Goal: Task Accomplishment & Management: Manage account settings

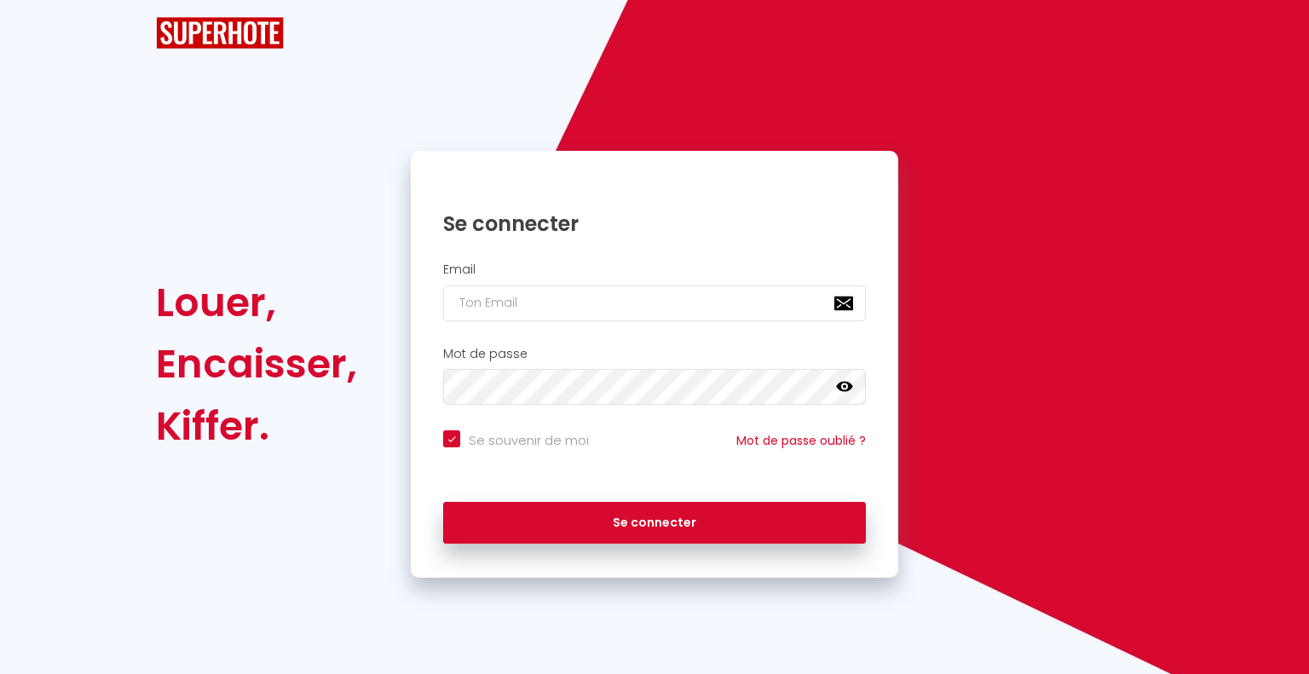
checkbox input "true"
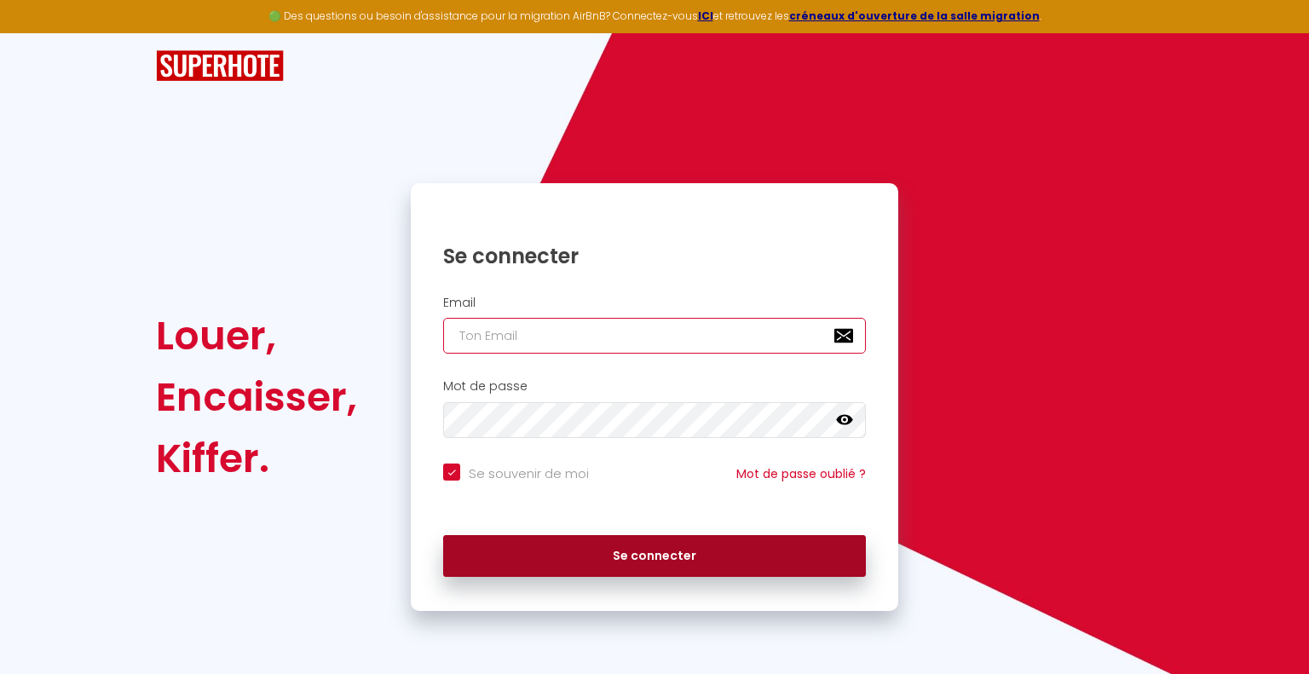
type input "[EMAIL_ADDRESS][DOMAIN_NAME]"
click at [702, 555] on button "Se connecter" at bounding box center [654, 556] width 423 height 43
checkbox input "true"
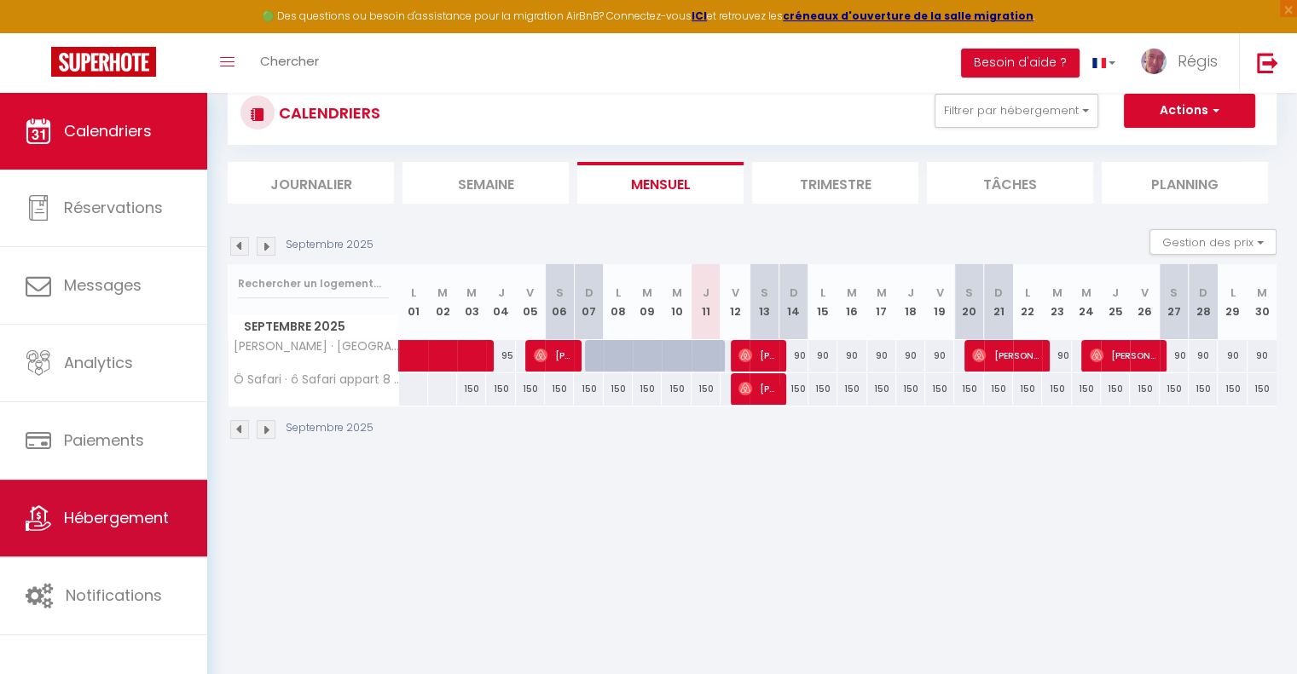
scroll to position [92, 0]
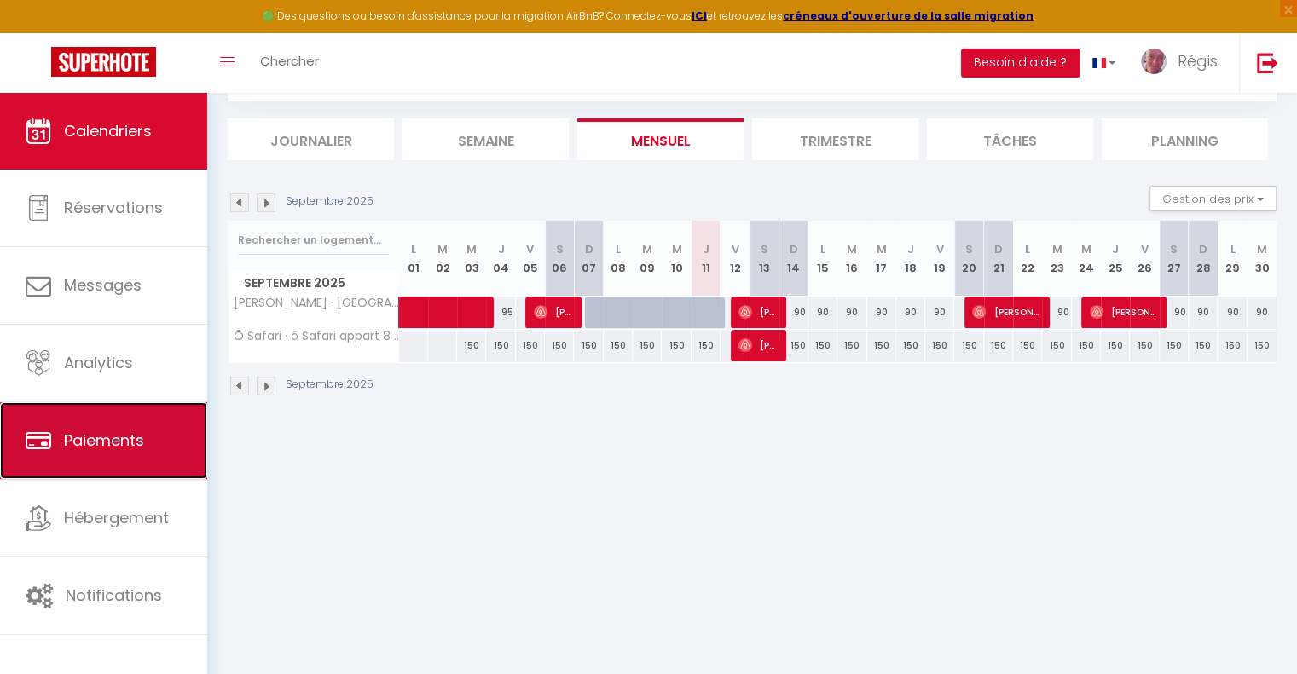
click at [141, 462] on link "Paiements" at bounding box center [103, 440] width 207 height 77
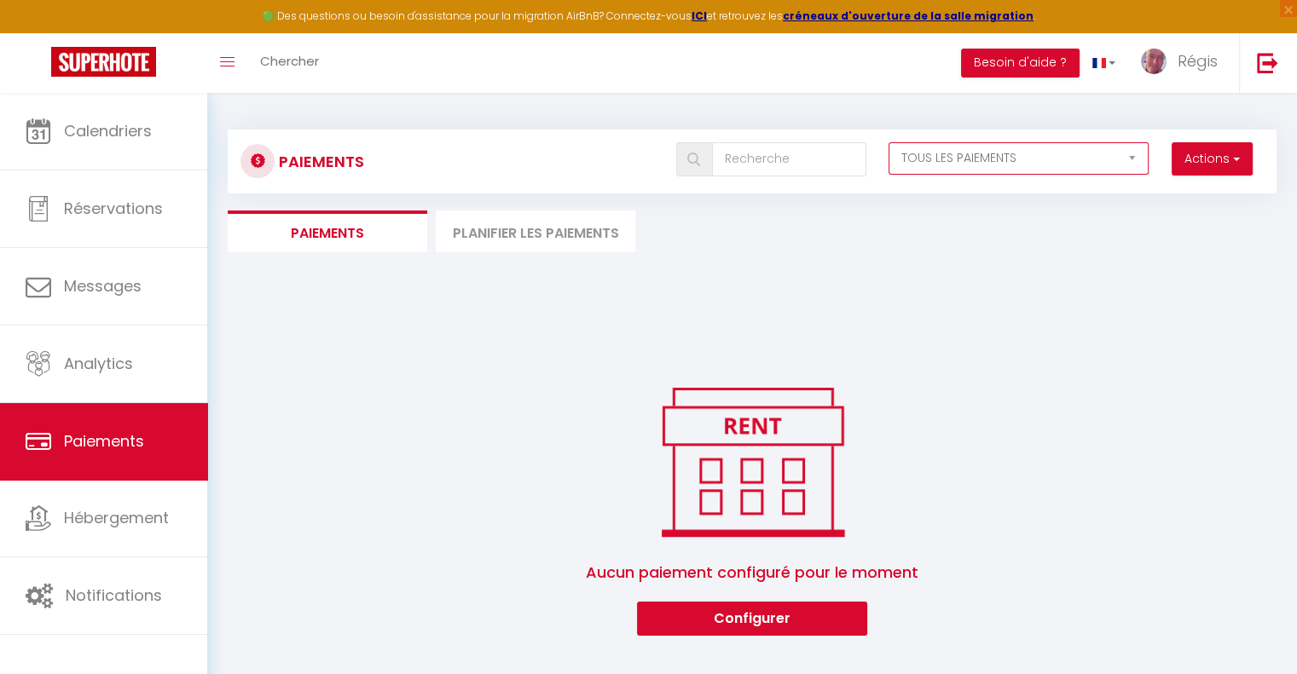
click at [1051, 153] on select "EN ATTENTE PAYÉ TOUS LES PAIEMENTS" at bounding box center [1018, 158] width 261 height 32
click at [888, 142] on select "EN ATTENTE PAYÉ TOUS LES PAIEMENTS" at bounding box center [1018, 158] width 261 height 32
click at [1210, 161] on button "Actions" at bounding box center [1211, 159] width 81 height 34
click at [1019, 157] on select "EN ATTENTE PAYÉ TOUS LES PAIEMENTS" at bounding box center [1018, 158] width 261 height 32
click at [888, 142] on select "EN ATTENTE PAYÉ TOUS LES PAIEMENTS" at bounding box center [1018, 158] width 261 height 32
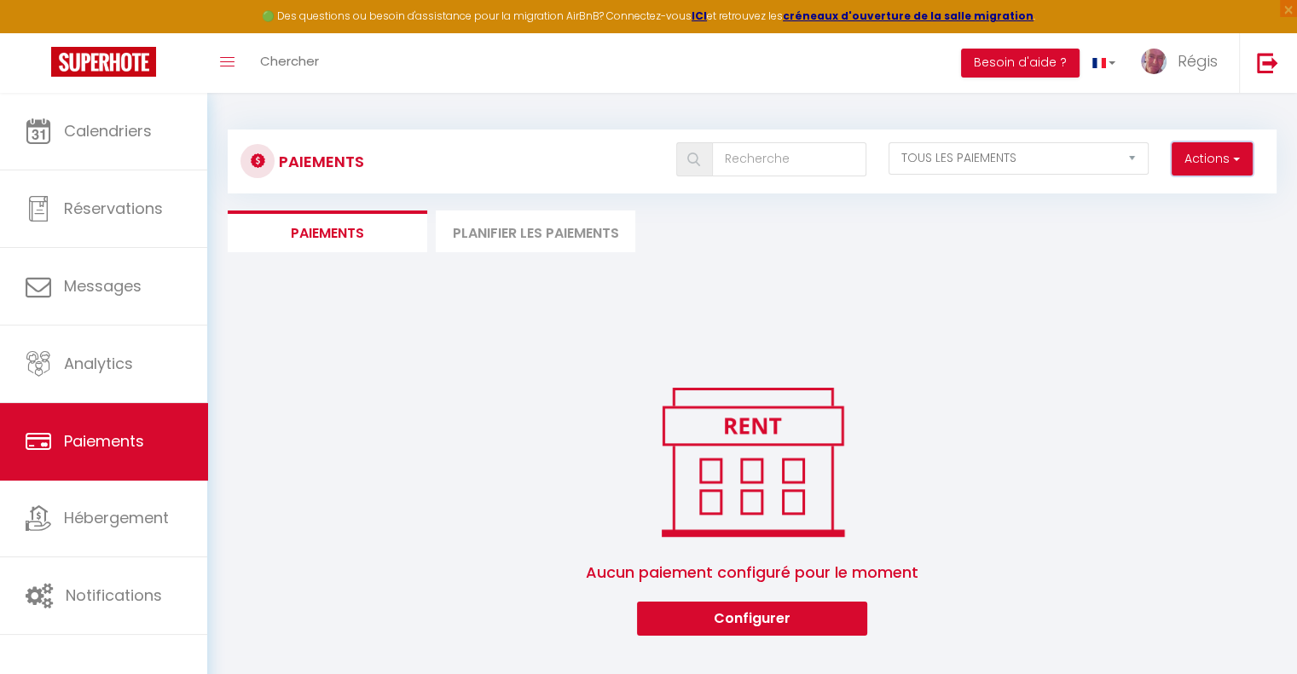
click at [1226, 160] on button "Actions" at bounding box center [1211, 159] width 81 height 34
click at [1057, 162] on select "EN ATTENTE PAYÉ TOUS LES PAIEMENTS" at bounding box center [1018, 158] width 261 height 32
select select "0"
click at [888, 142] on select "EN ATTENTE PAYÉ TOUS LES PAIEMENTS" at bounding box center [1018, 158] width 261 height 32
click at [1205, 156] on button "Actions" at bounding box center [1211, 159] width 81 height 34
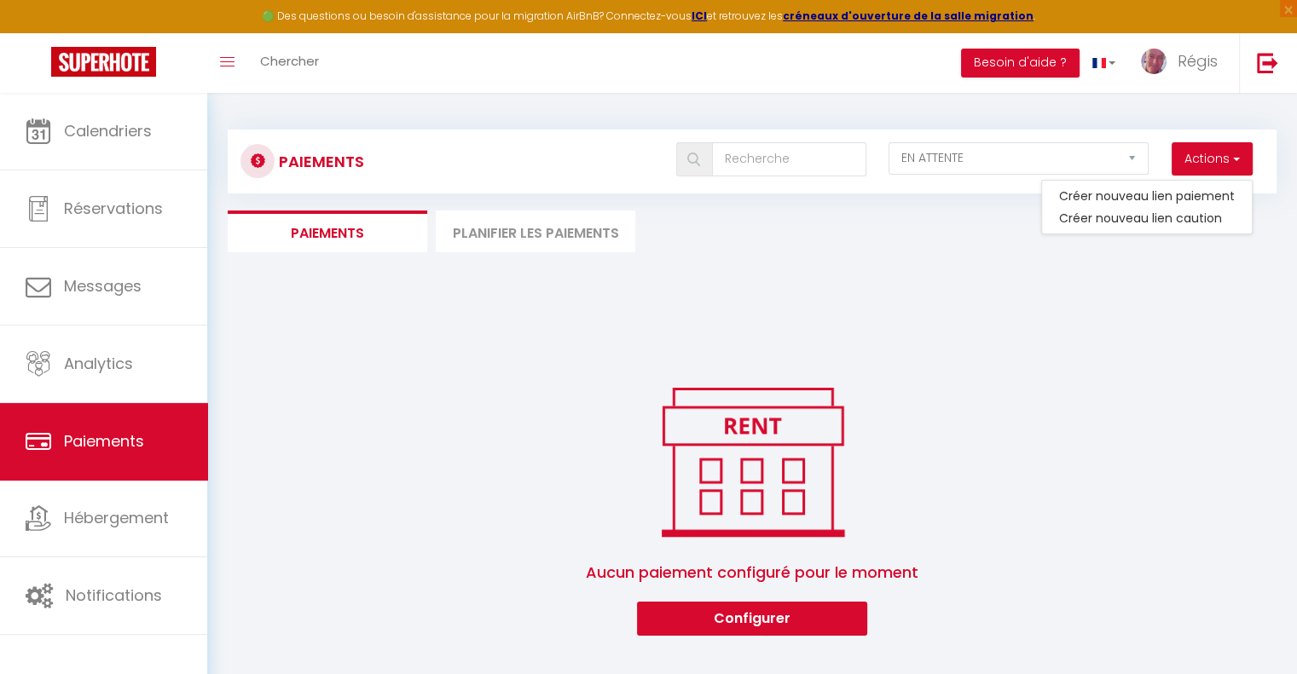
click at [930, 332] on div "Paiements Actions Créer nouveau lien paiement Créer nouveau lien caution EN ATT…" at bounding box center [752, 374] width 1049 height 523
click at [366, 231] on li "Paiements" at bounding box center [327, 232] width 199 height 42
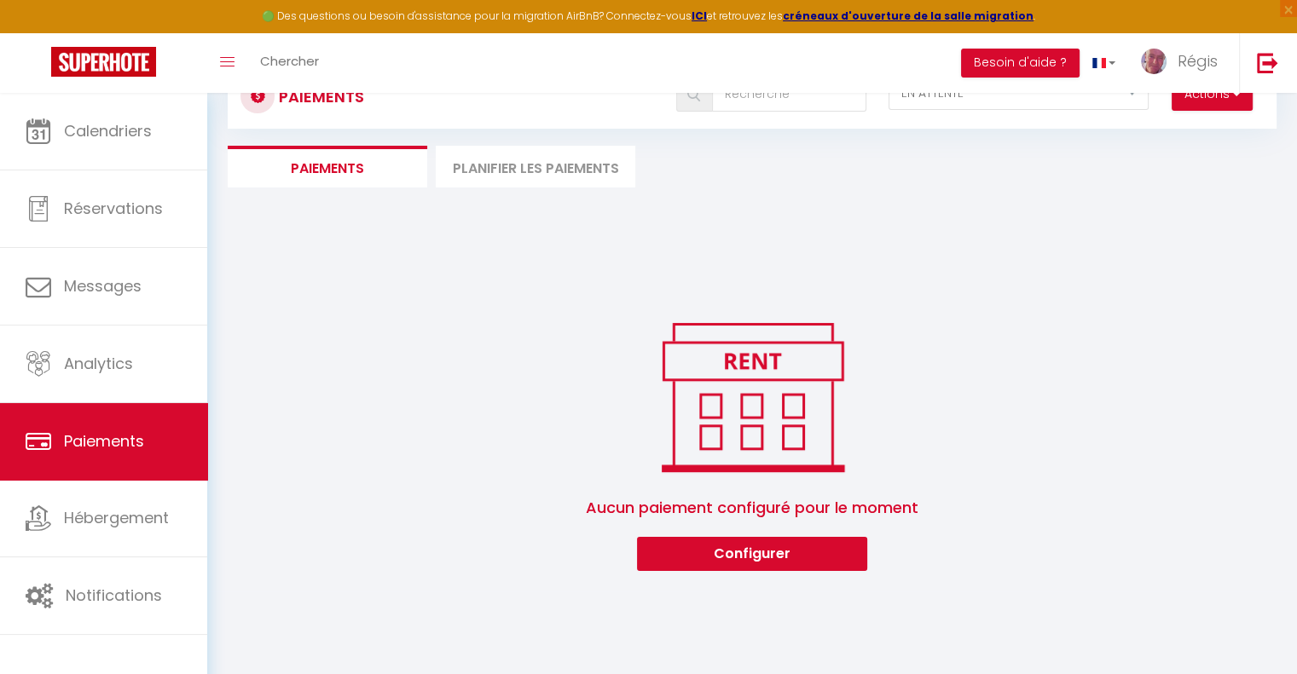
scroll to position [92, 0]
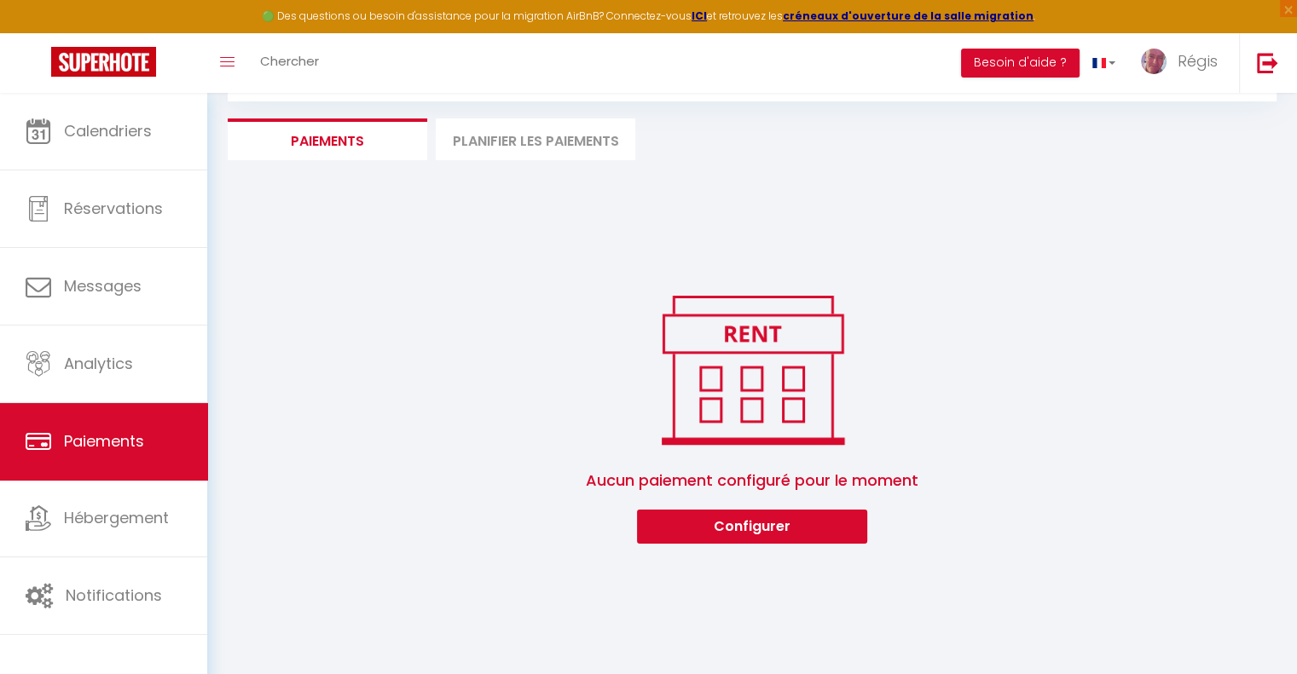
click at [508, 147] on li "Planifier les paiements" at bounding box center [535, 139] width 199 height 42
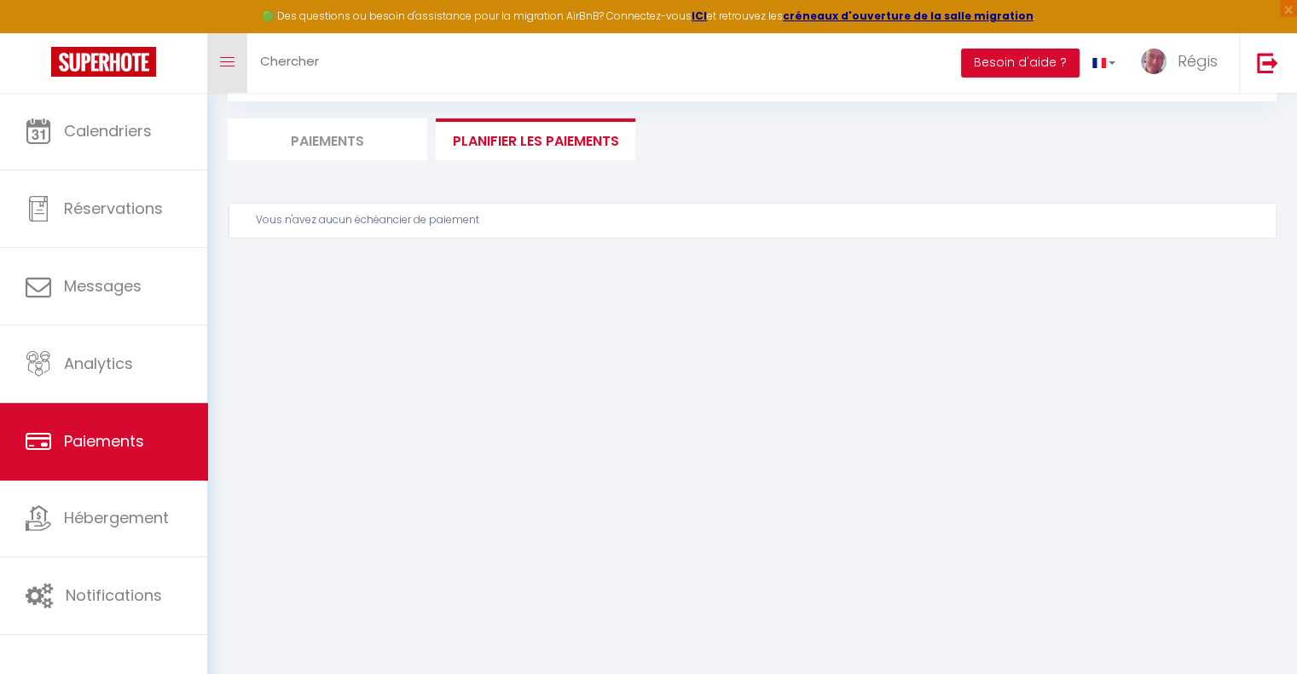
click at [238, 64] on link "Toggle menubar" at bounding box center [227, 63] width 40 height 60
click at [114, 436] on span "Paiements" at bounding box center [104, 440] width 80 height 21
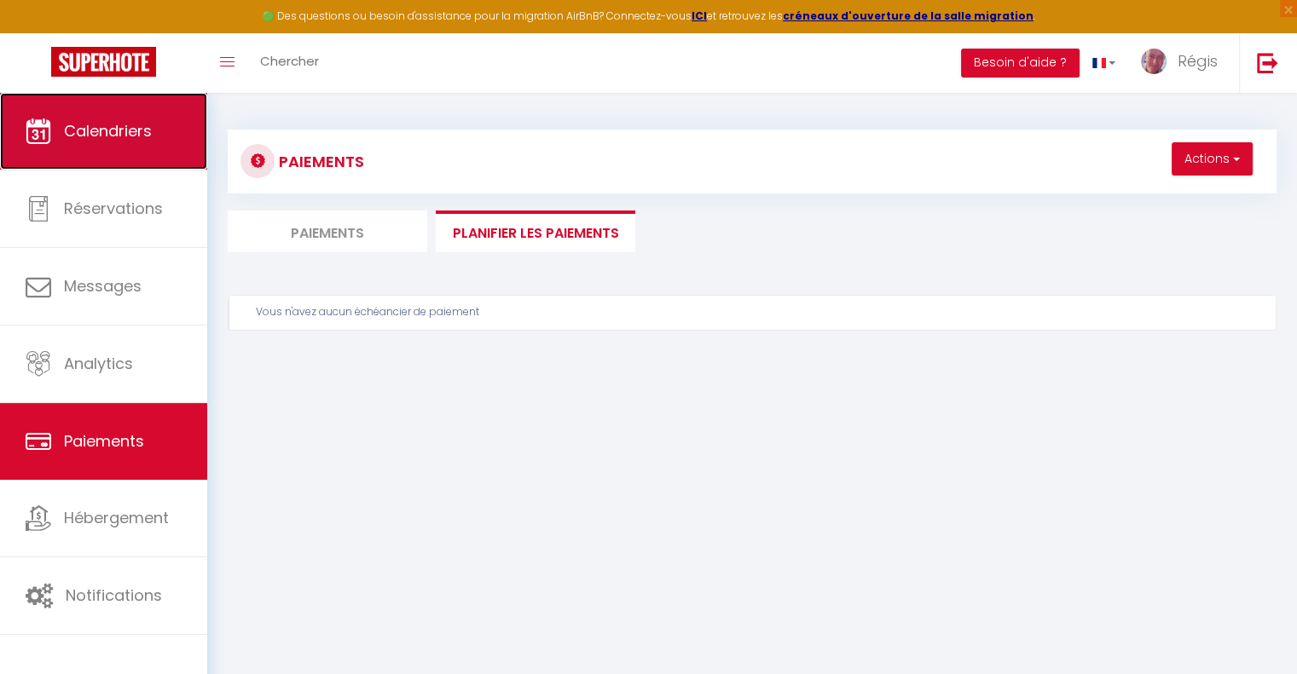
click at [61, 133] on link "Calendriers" at bounding box center [103, 131] width 207 height 77
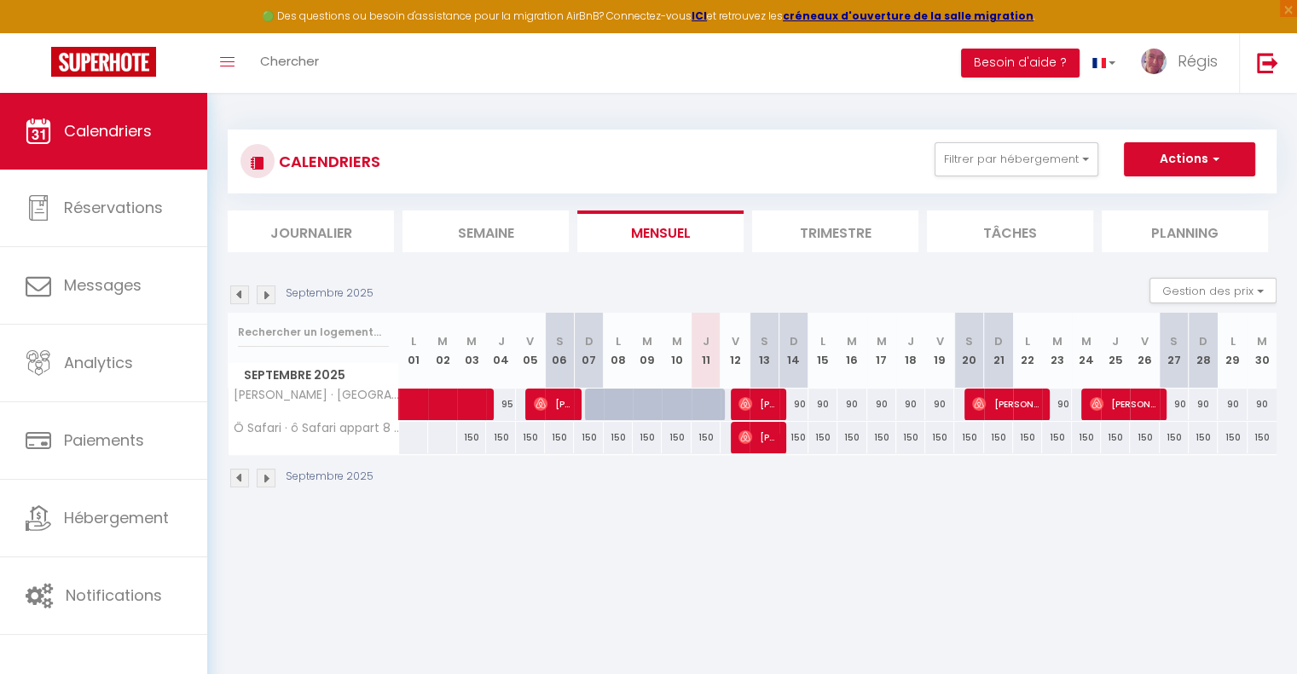
click at [267, 298] on img at bounding box center [266, 295] width 19 height 19
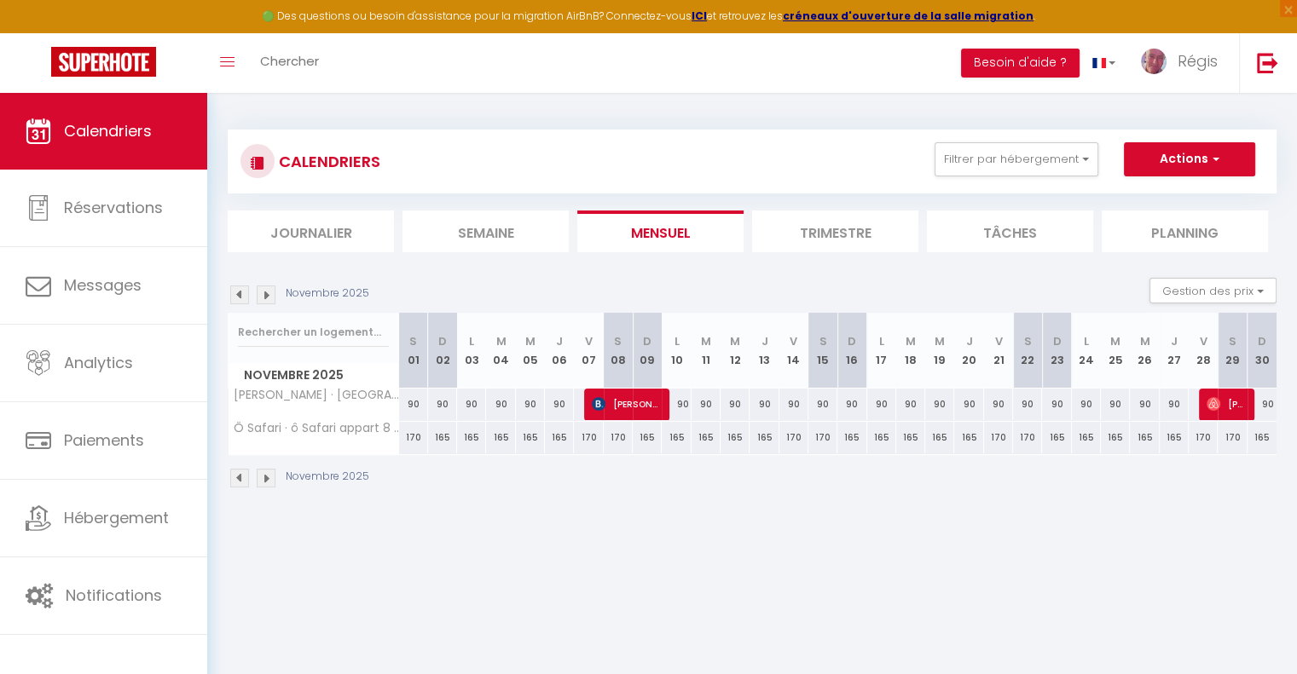
click at [267, 298] on img at bounding box center [266, 295] width 19 height 19
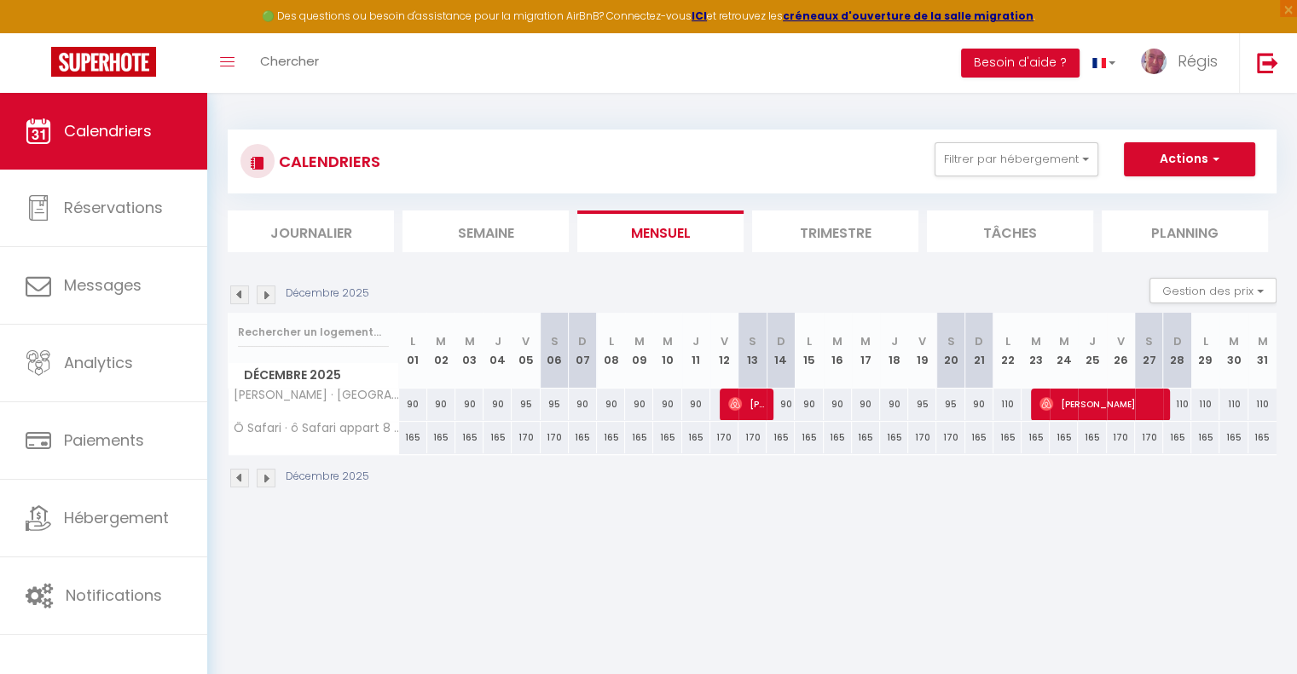
click at [267, 298] on img at bounding box center [266, 295] width 19 height 19
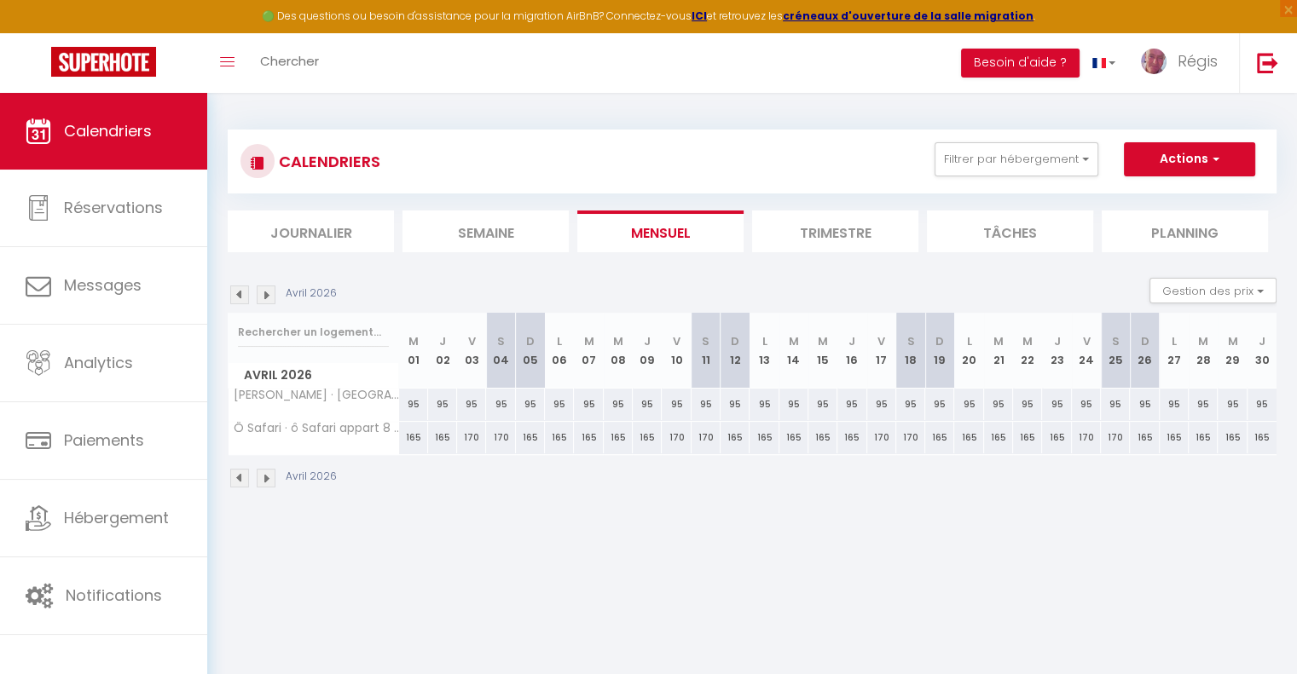
click at [267, 298] on img at bounding box center [266, 295] width 19 height 19
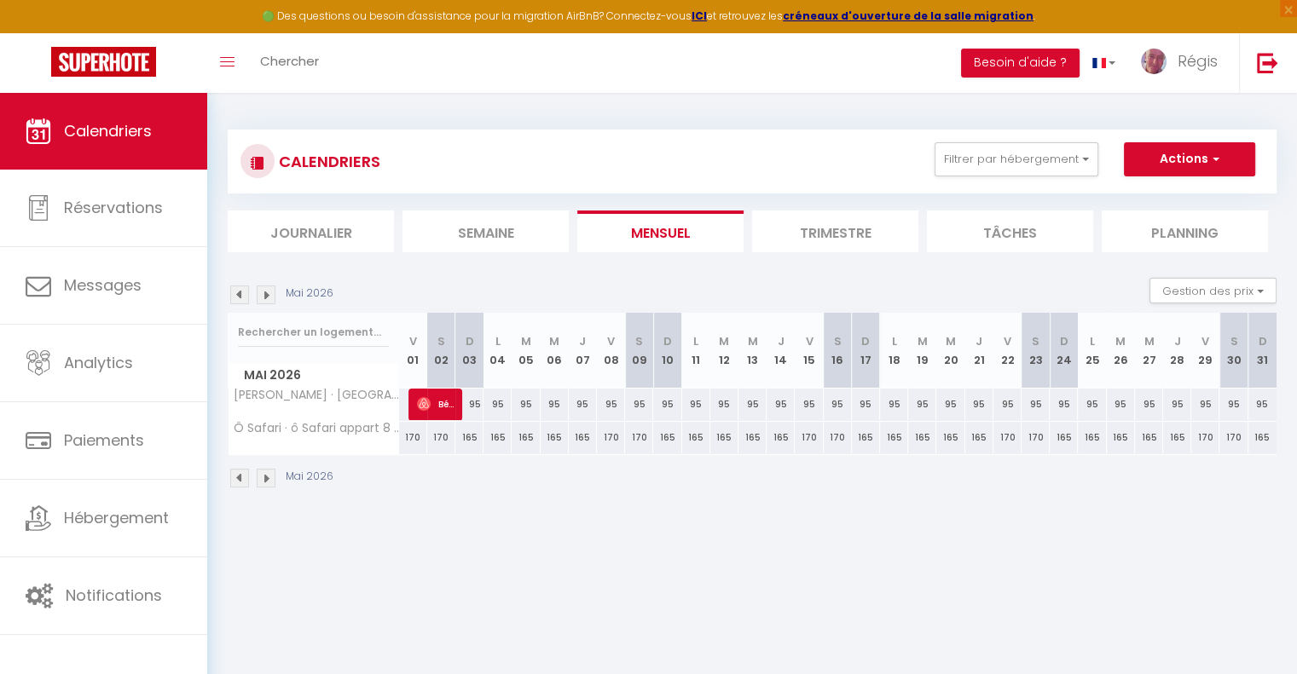
click at [267, 298] on img at bounding box center [266, 295] width 19 height 19
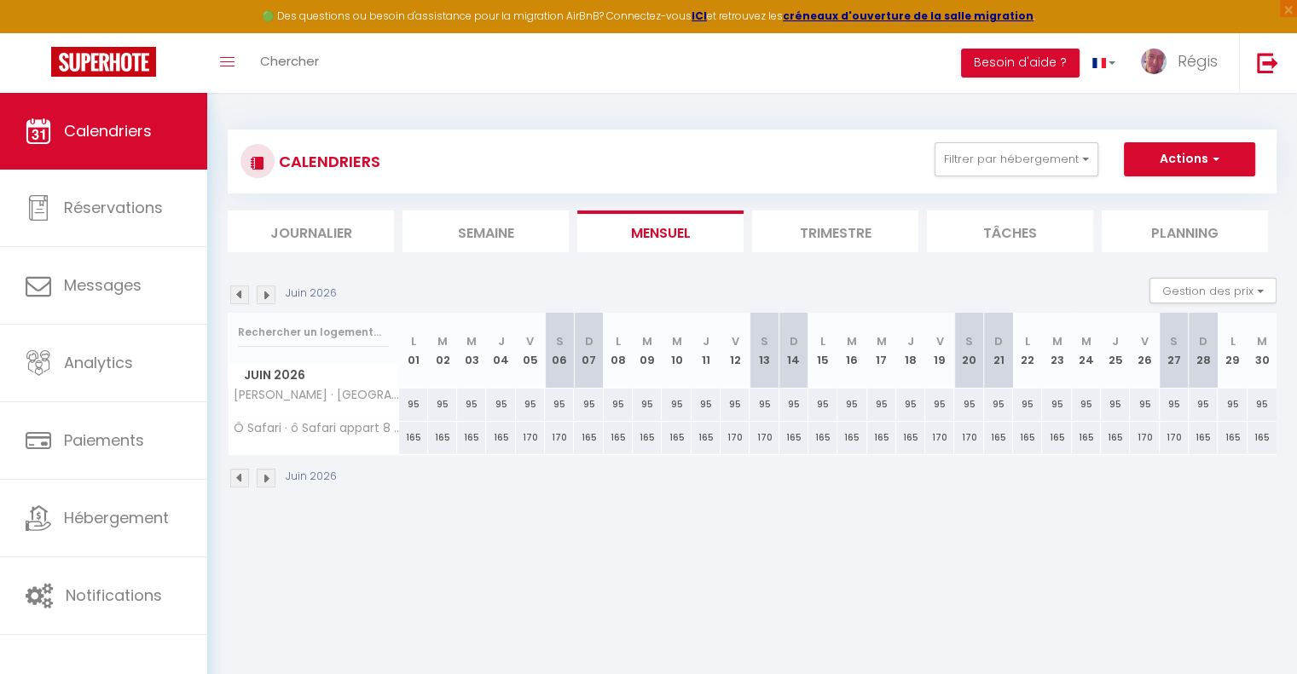
click at [267, 298] on img at bounding box center [266, 295] width 19 height 19
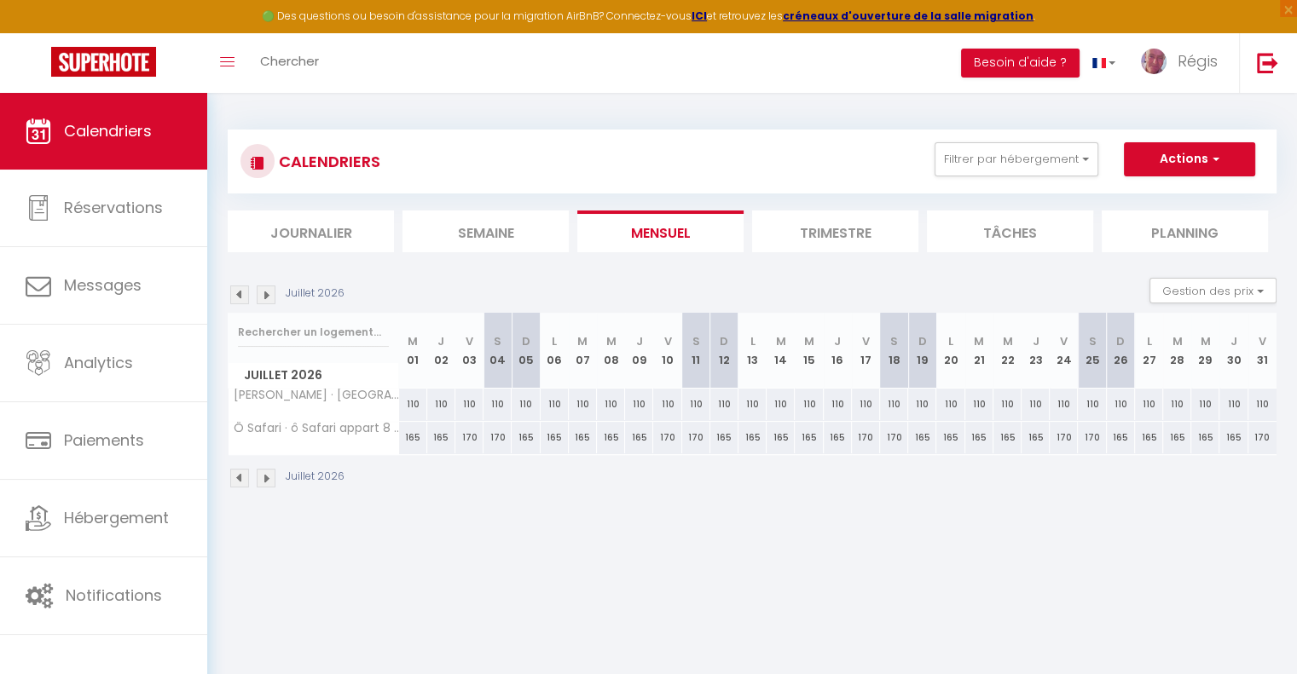
click at [267, 298] on img at bounding box center [266, 295] width 19 height 19
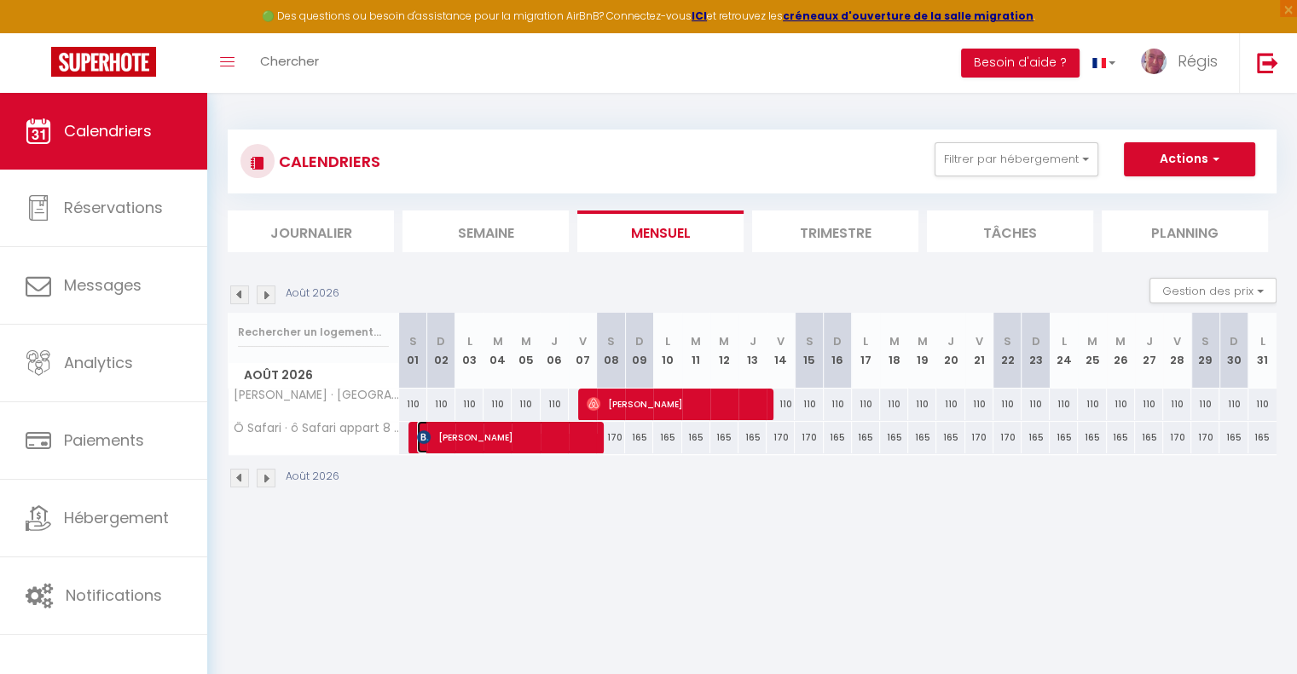
click at [498, 442] on span "[PERSON_NAME]" at bounding box center [506, 437] width 178 height 32
select select "OK"
select select "KO"
select select "0"
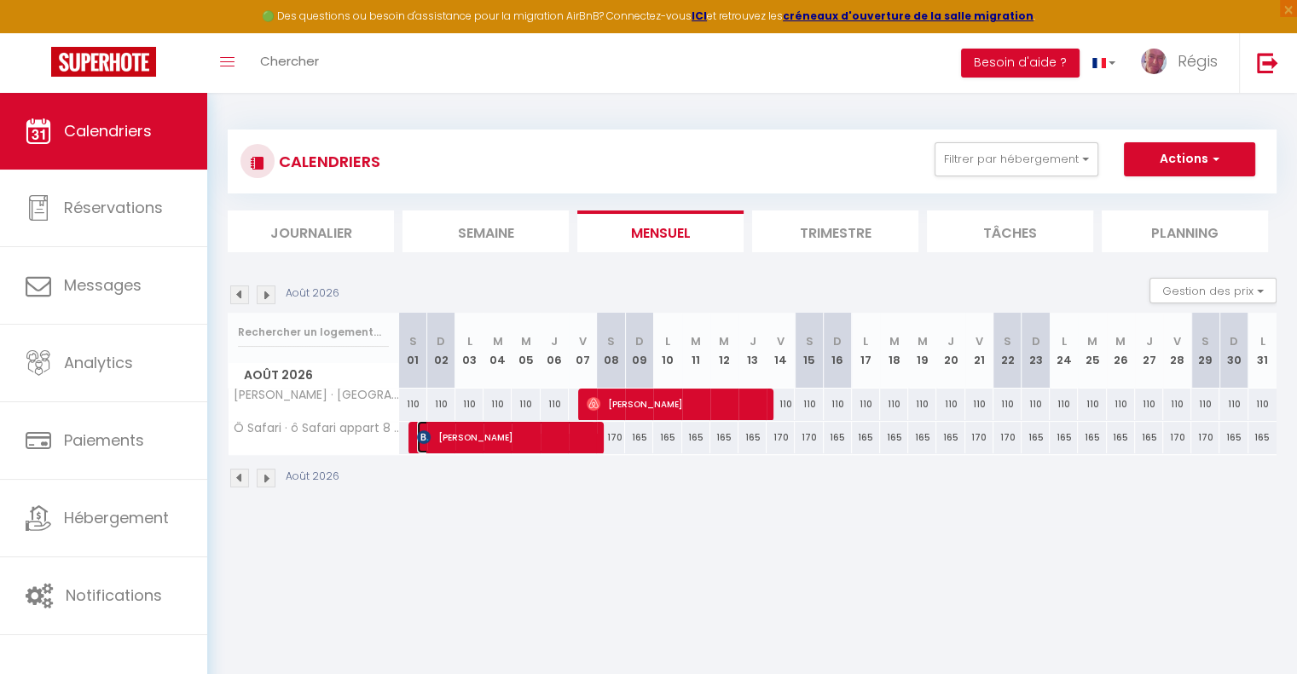
select select "1"
select select
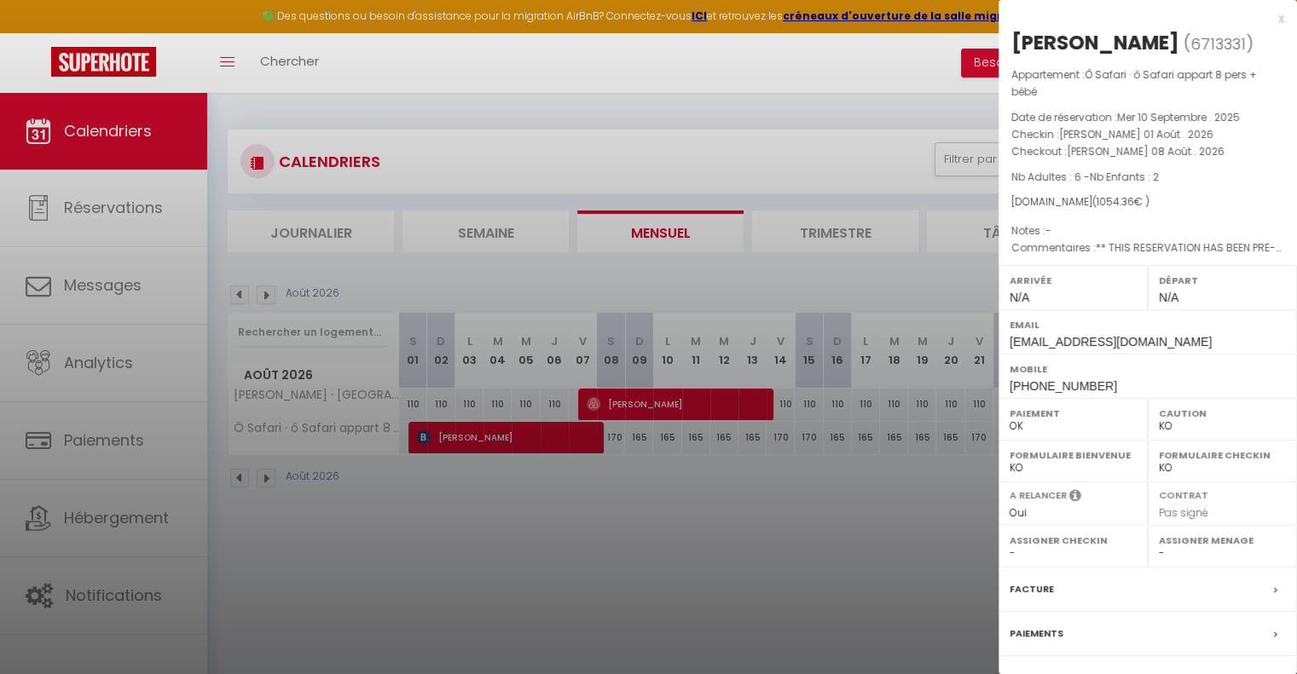
click at [146, 453] on div at bounding box center [648, 337] width 1297 height 674
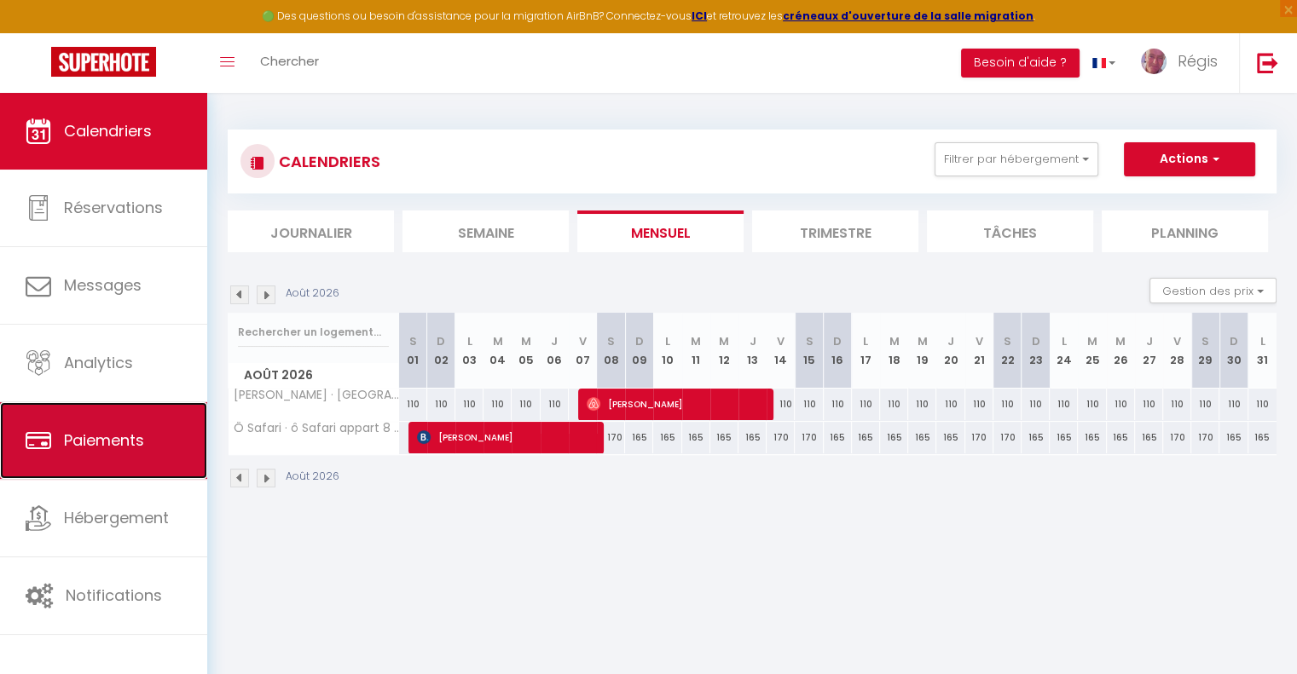
click at [85, 445] on span "Paiements" at bounding box center [104, 440] width 80 height 21
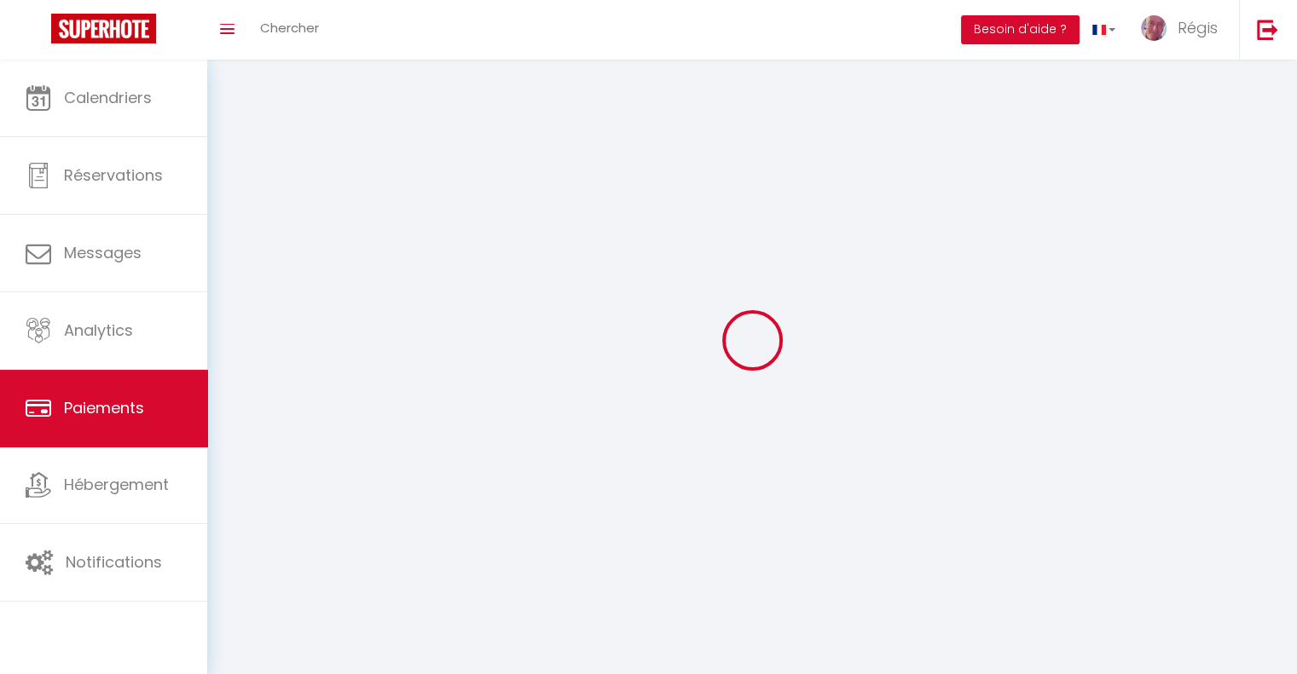
select select "2"
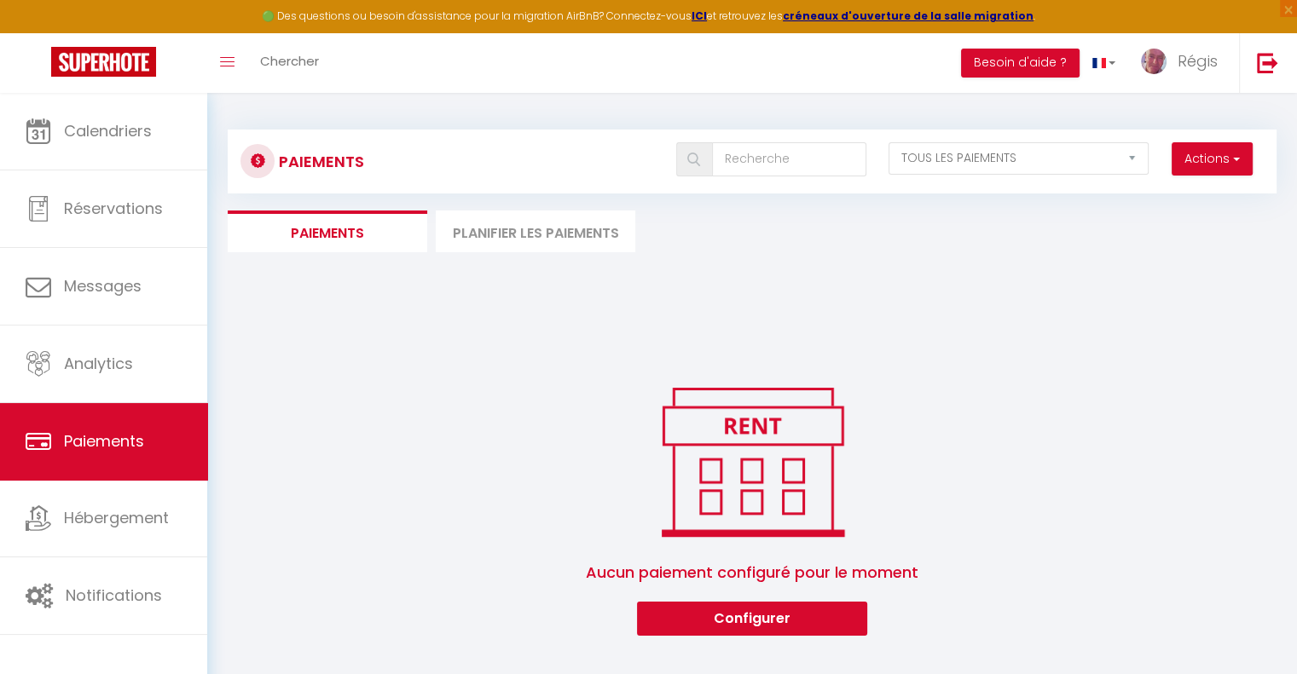
click at [506, 229] on li "Planifier les paiements" at bounding box center [535, 232] width 199 height 42
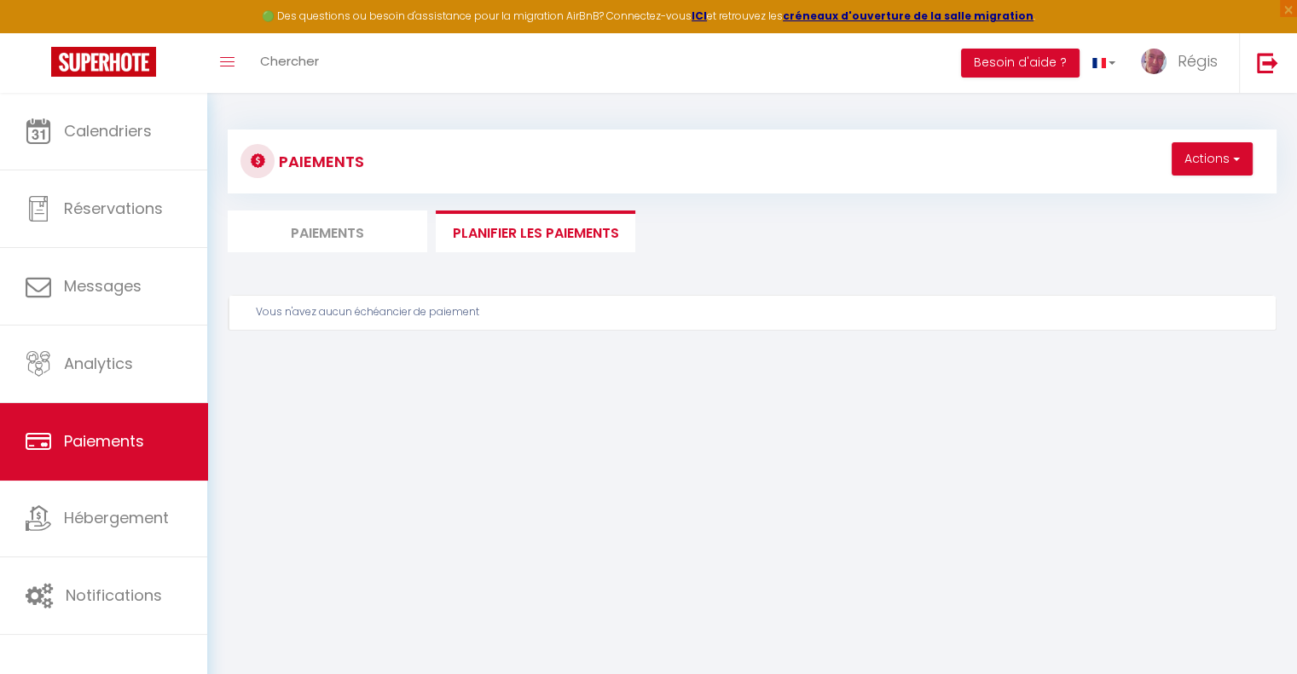
click at [344, 234] on li "Paiements" at bounding box center [327, 232] width 199 height 42
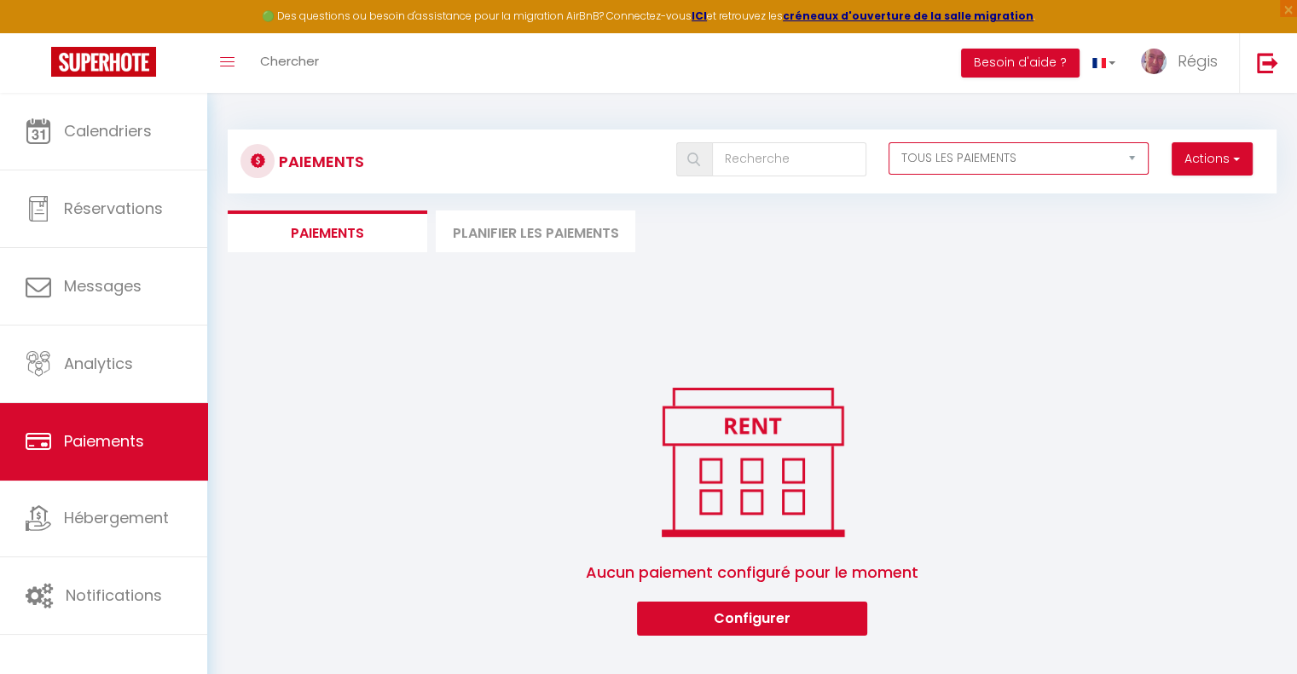
click at [985, 155] on select "EN ATTENTE PAYÉ TOUS LES PAIEMENTS" at bounding box center [1018, 158] width 261 height 32
select select "0"
click at [888, 142] on select "EN ATTENTE PAYÉ TOUS LES PAIEMENTS" at bounding box center [1018, 158] width 261 height 32
click at [1200, 159] on button "Actions" at bounding box center [1211, 159] width 81 height 34
click at [1103, 259] on div "Paiements Actions Créer nouveau lien paiement Créer nouveau lien caution EN ATT…" at bounding box center [752, 374] width 1049 height 523
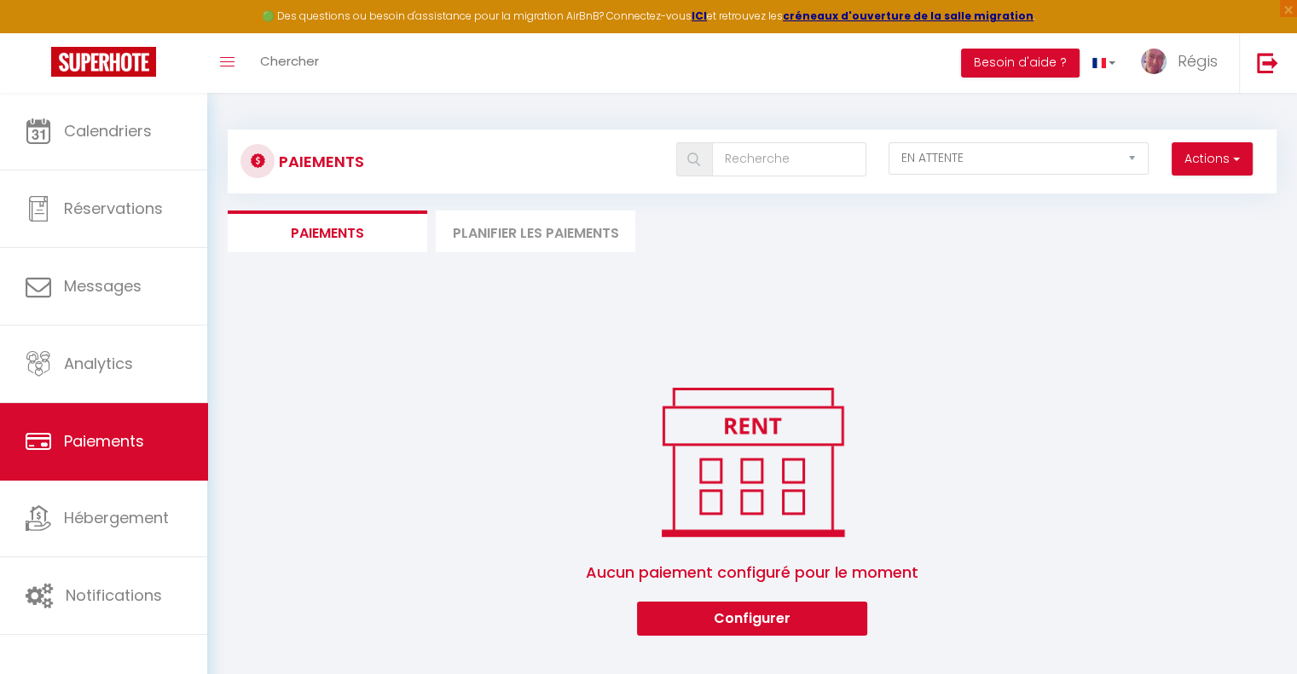
scroll to position [92, 0]
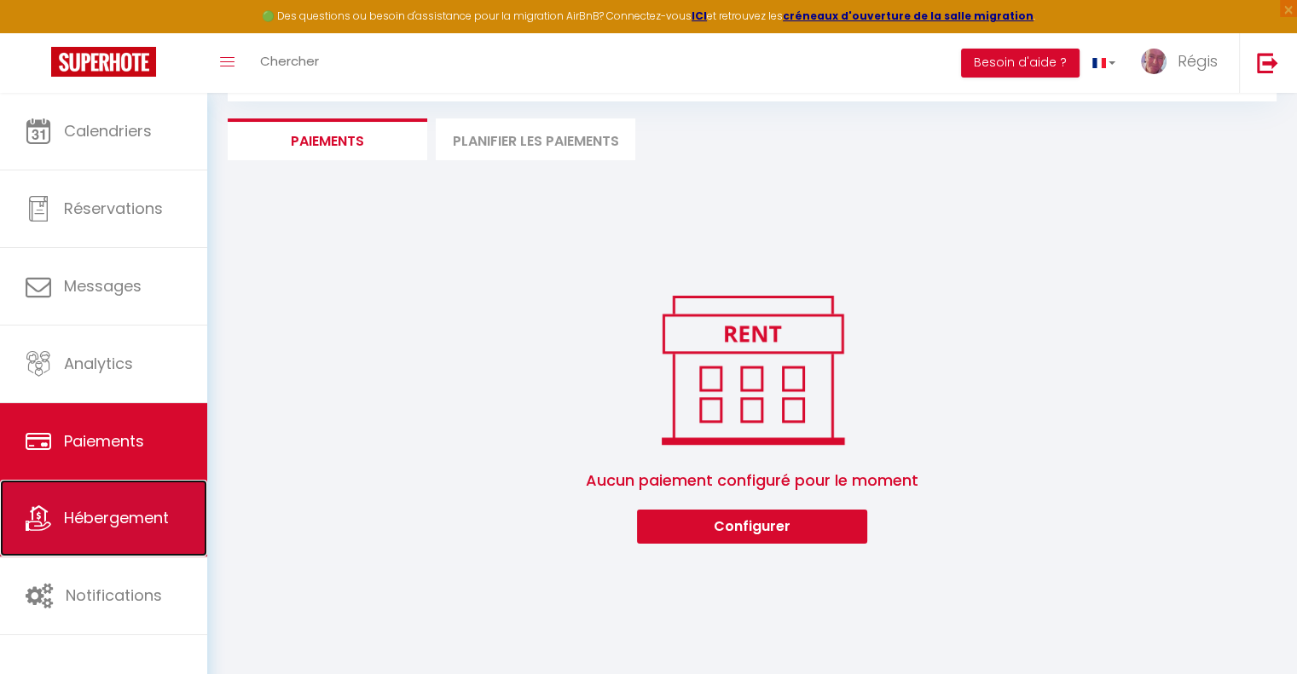
click at [110, 525] on span "Hébergement" at bounding box center [116, 517] width 105 height 21
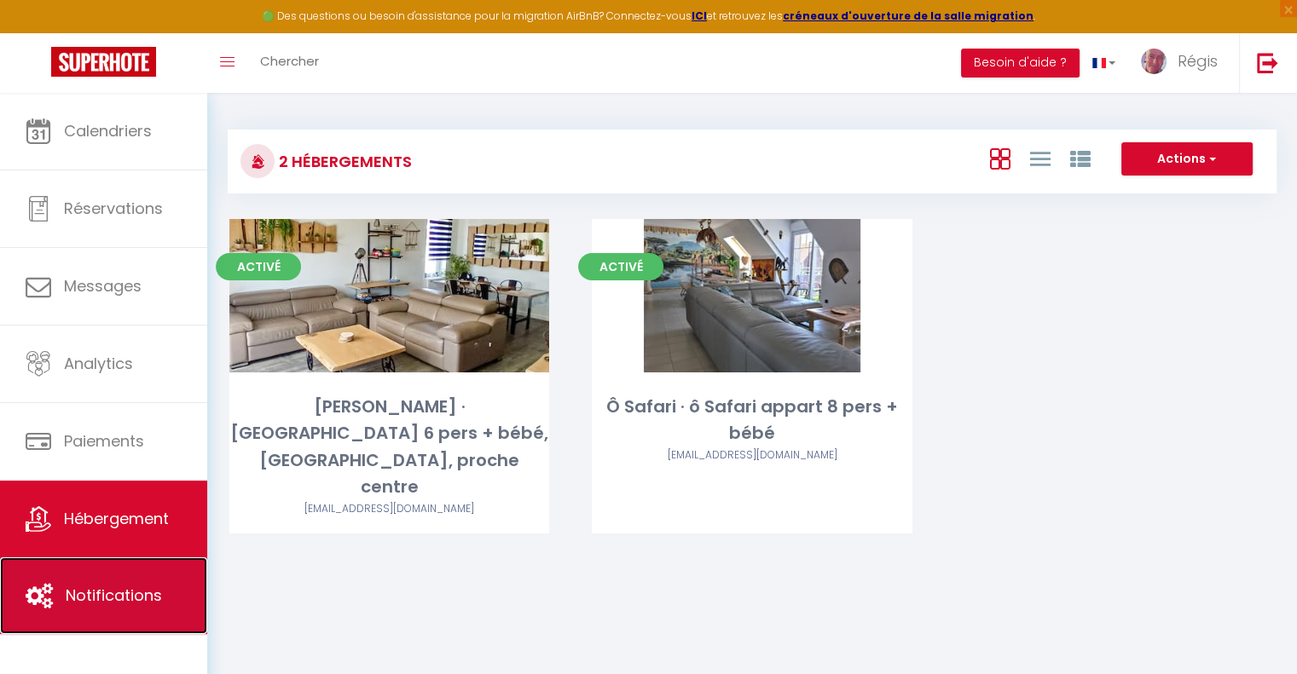
click at [124, 598] on span "Notifications" at bounding box center [114, 595] width 96 height 21
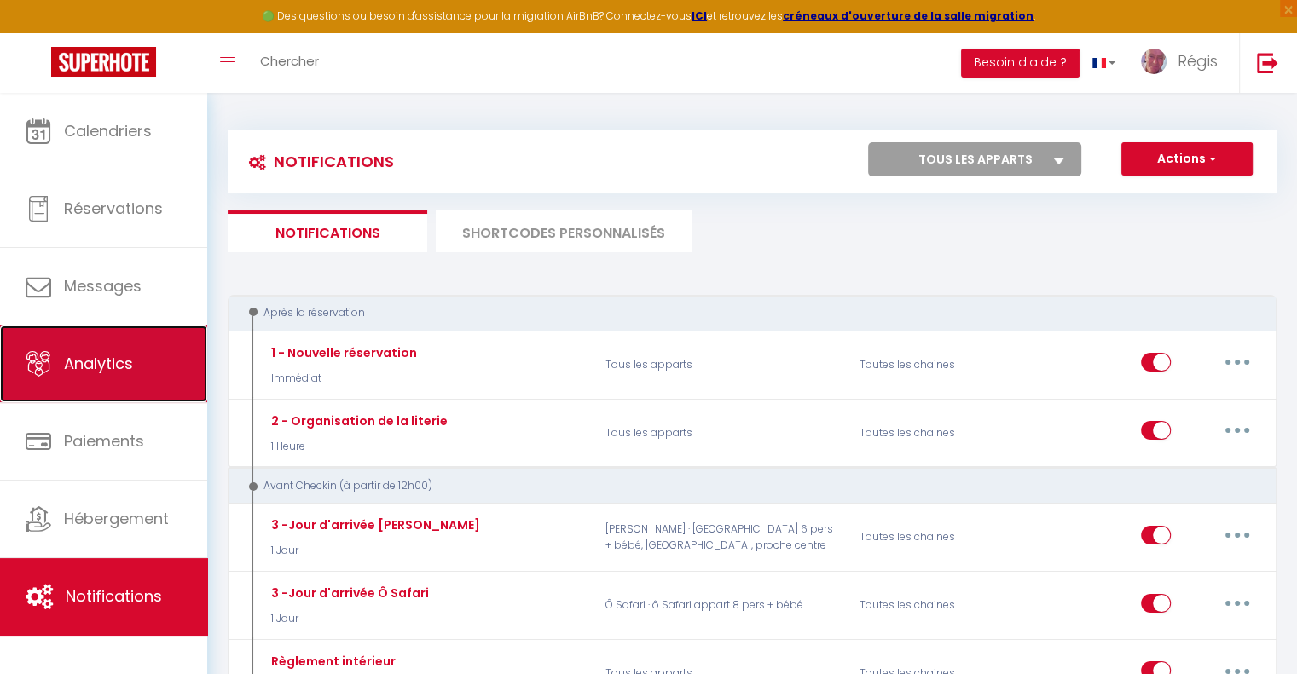
click at [98, 370] on span "Analytics" at bounding box center [98, 363] width 69 height 21
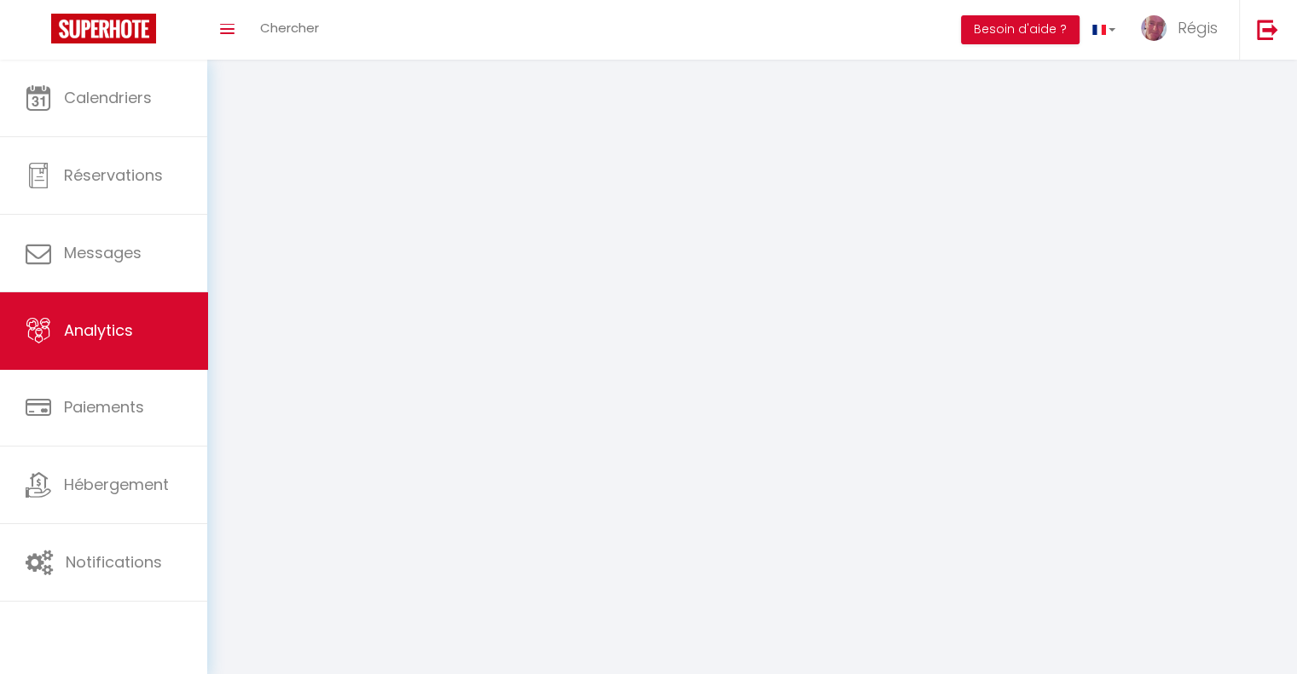
select select "2025"
select select "9"
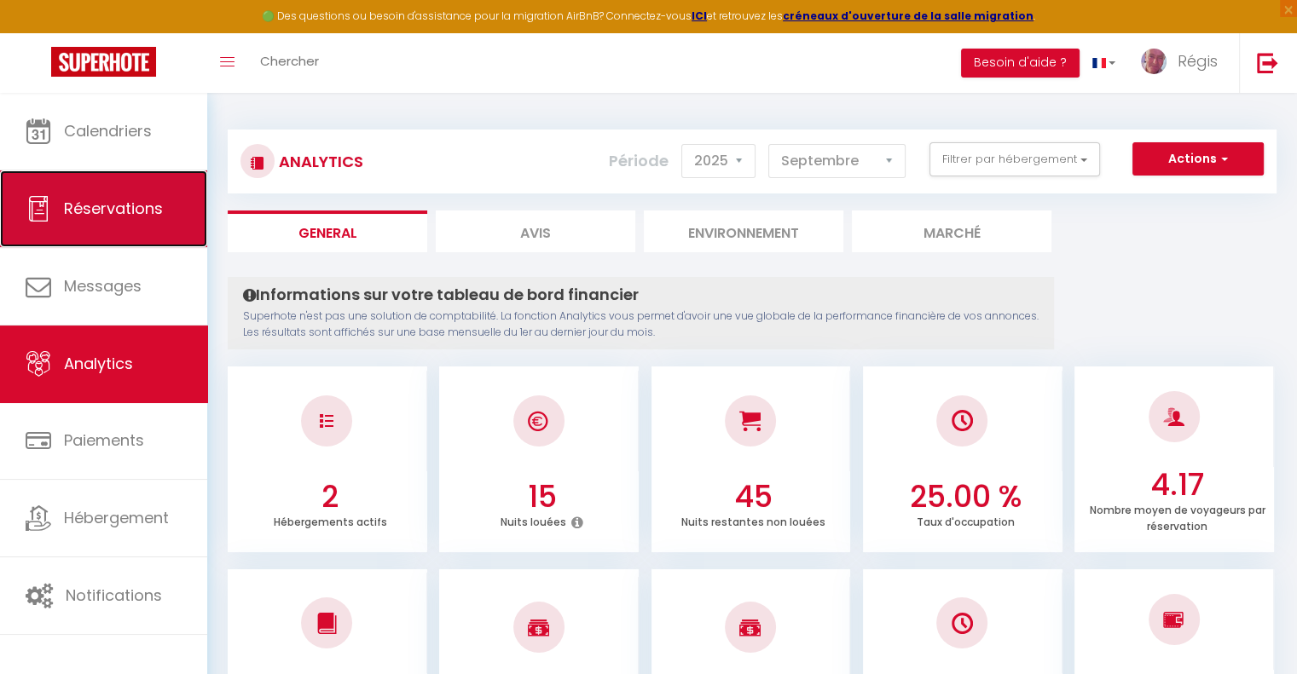
click at [115, 211] on span "Réservations" at bounding box center [113, 208] width 99 height 21
select select "not_cancelled"
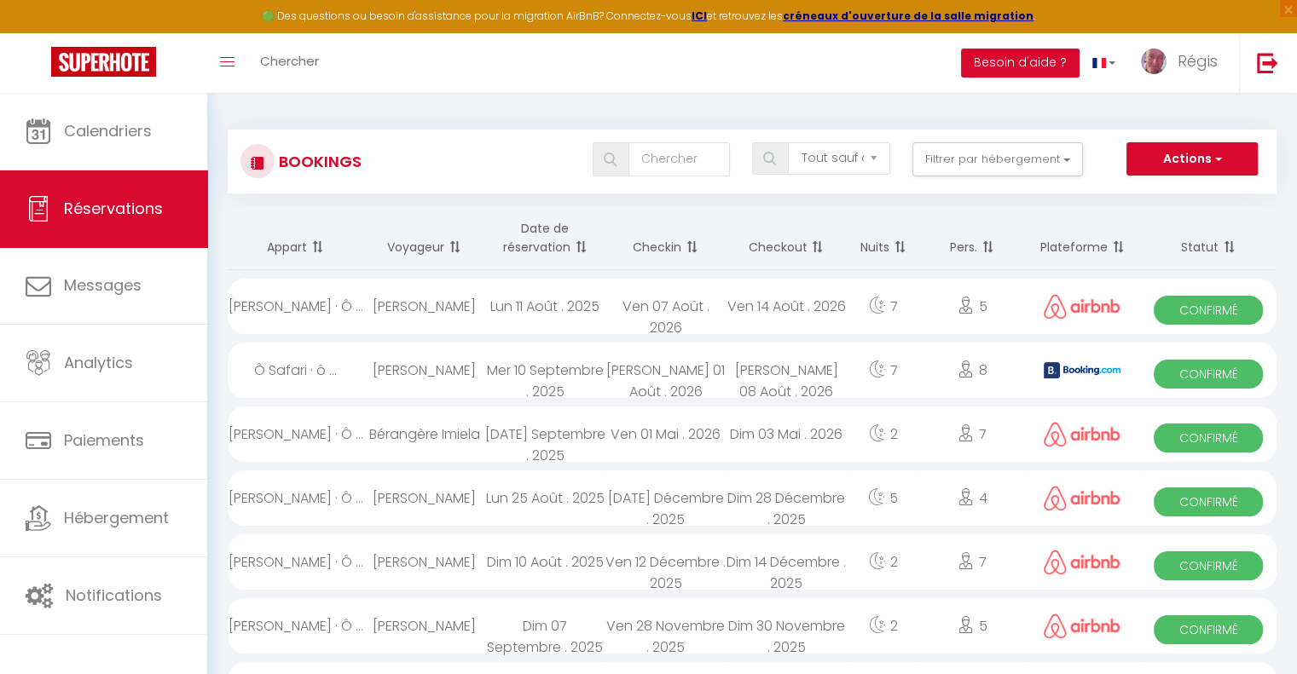
click at [1221, 309] on span "Confirmé" at bounding box center [1207, 310] width 109 height 29
select select "OK"
select select "0"
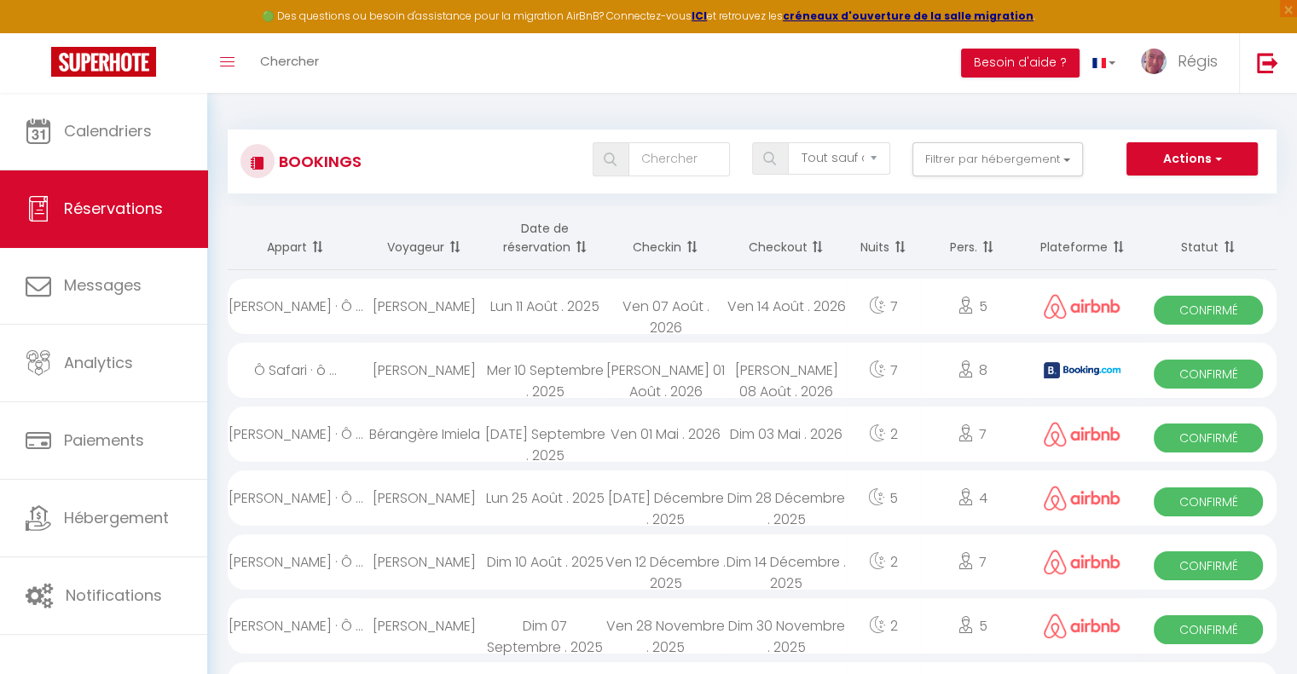
select select "1"
select select
